Goal: Information Seeking & Learning: Learn about a topic

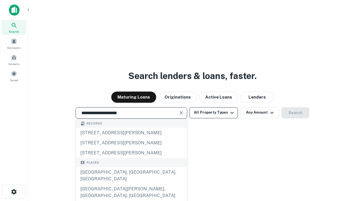
click at [131, 184] on div "[GEOGRAPHIC_DATA], [GEOGRAPHIC_DATA], [GEOGRAPHIC_DATA]" at bounding box center [131, 175] width 111 height 17
click at [214, 112] on button "All Property Types" at bounding box center [213, 112] width 49 height 11
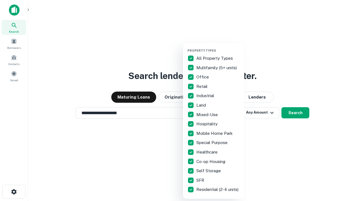
type input "**********"
click at [218, 47] on button "button" at bounding box center [217, 47] width 61 height 0
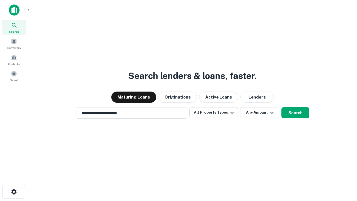
scroll to position [9, 0]
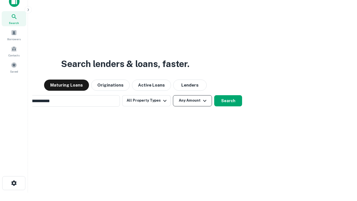
click at [173, 95] on button "Any Amount" at bounding box center [192, 100] width 39 height 11
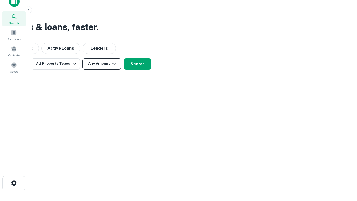
scroll to position [9, 0]
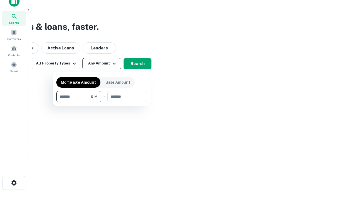
type input "*******"
click at [102, 102] on button "button" at bounding box center [101, 102] width 91 height 0
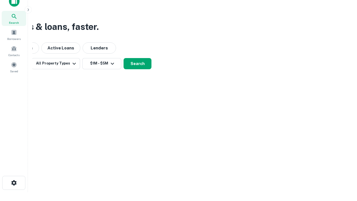
scroll to position [9, 0]
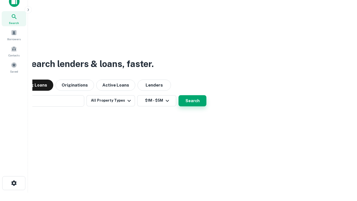
click at [178, 95] on button "Search" at bounding box center [192, 100] width 28 height 11
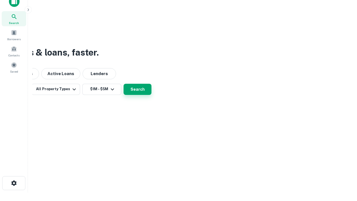
scroll to position [9, 0]
